Goal: Task Accomplishment & Management: Manage account settings

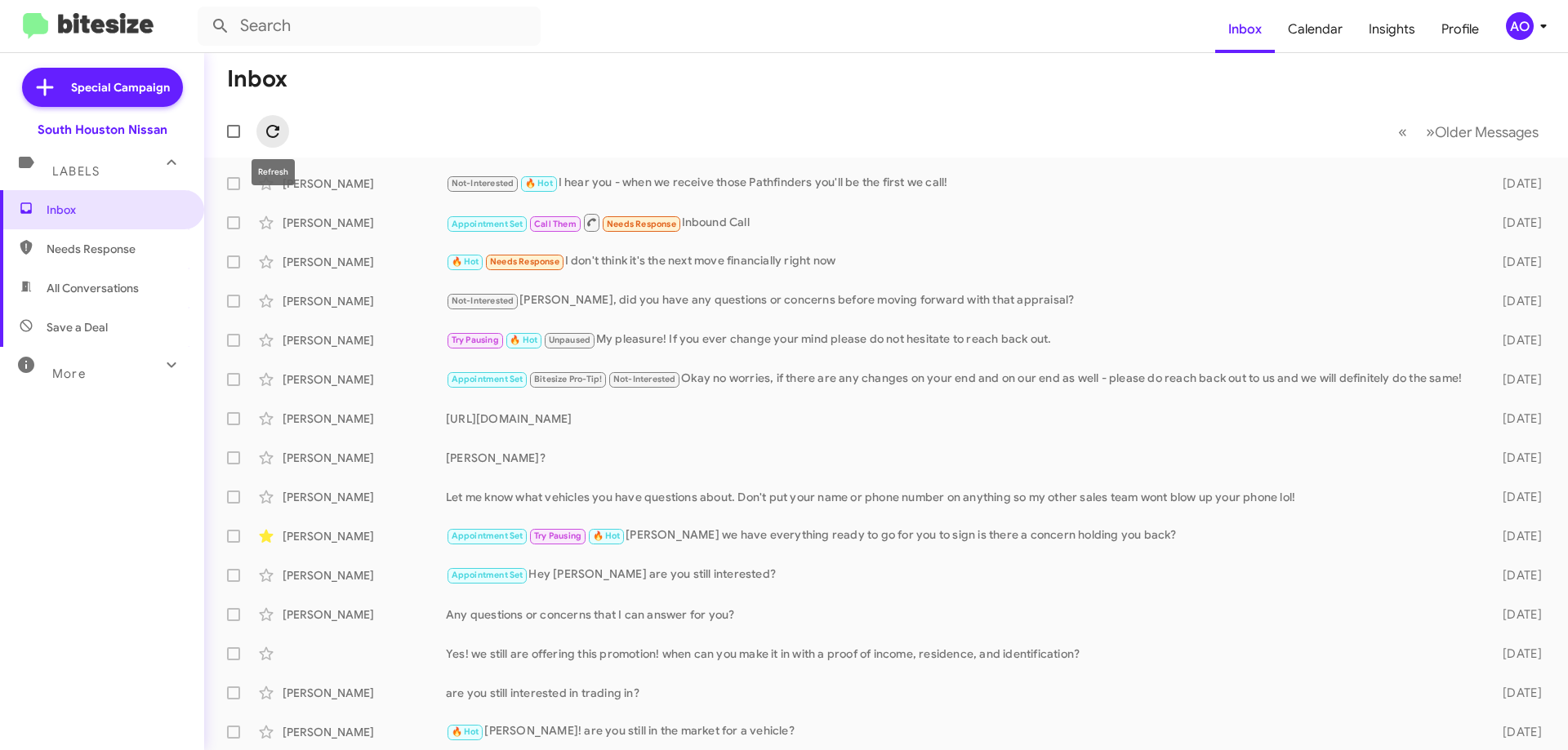
click at [275, 142] on button at bounding box center [272, 130] width 32 height 32
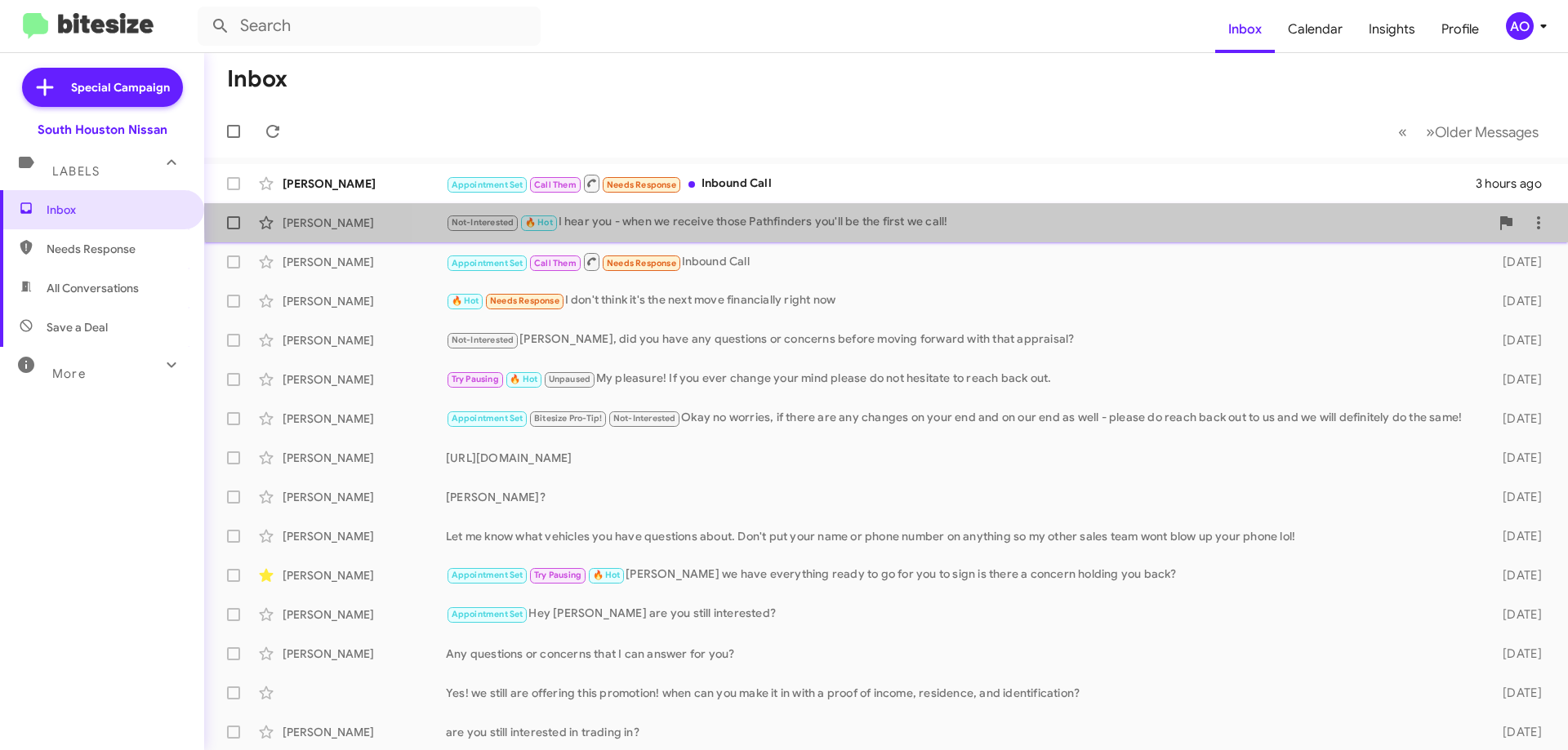
click at [1051, 218] on div "Not-Interested 🔥 Hot I hear you - when we receive those Pathfinders you'll be t…" at bounding box center [968, 222] width 1043 height 19
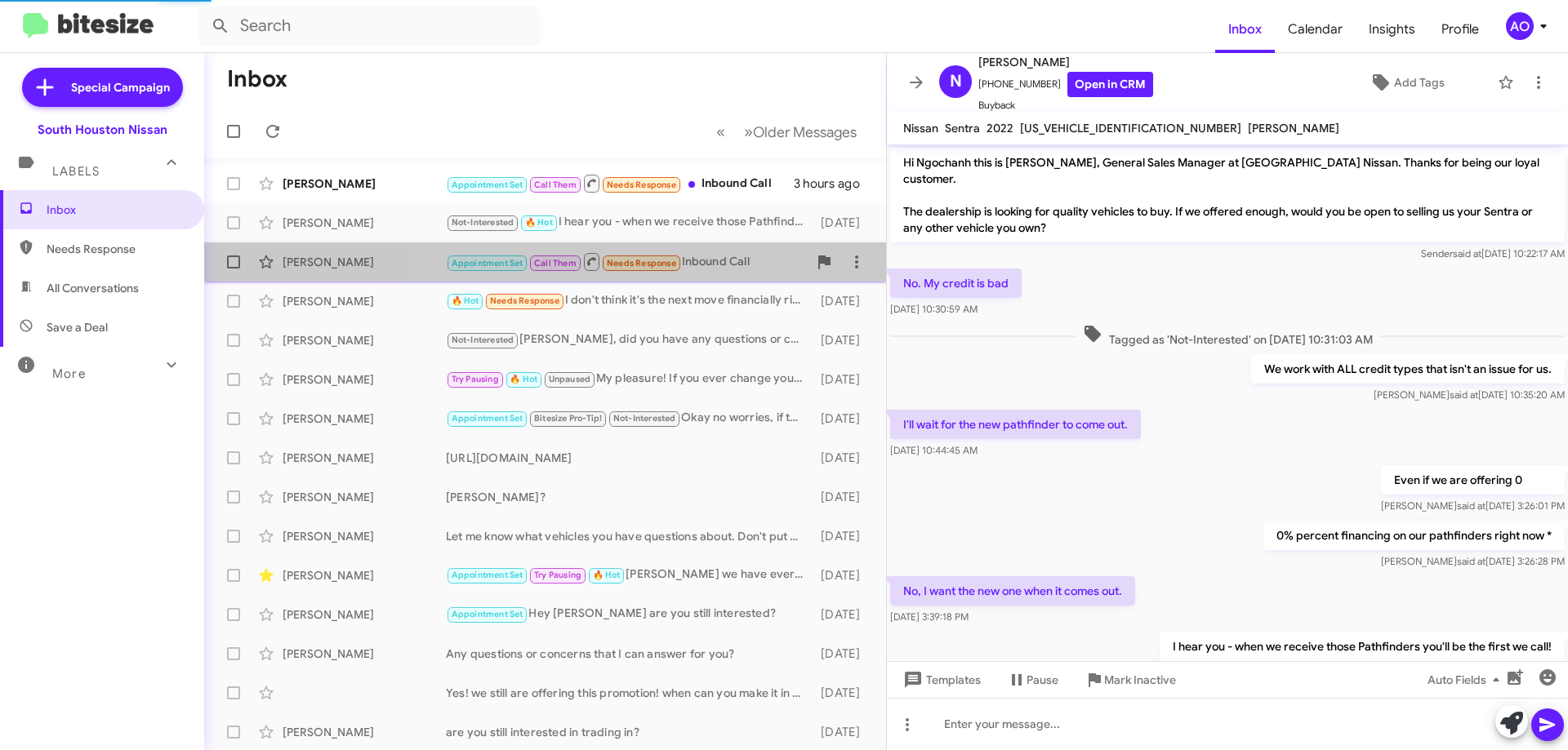
click at [749, 267] on div "Appointment Set Call Them Needs Response Inbound Call" at bounding box center [627, 261] width 362 height 21
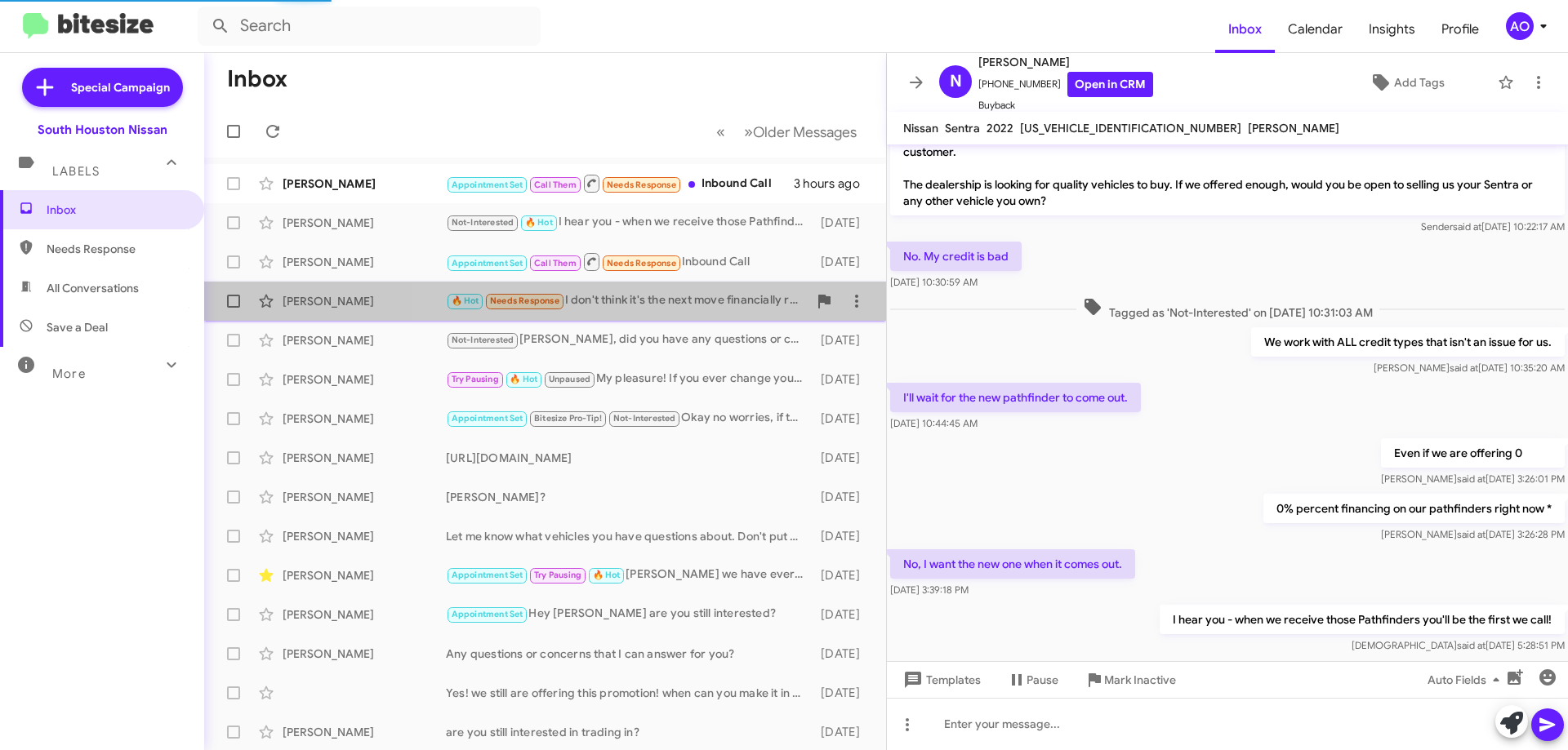
click at [716, 308] on div "🔥 Hot Needs Response I don't think it's the next move financially right now" at bounding box center [627, 300] width 362 height 19
